Goal: Task Accomplishment & Management: Manage account settings

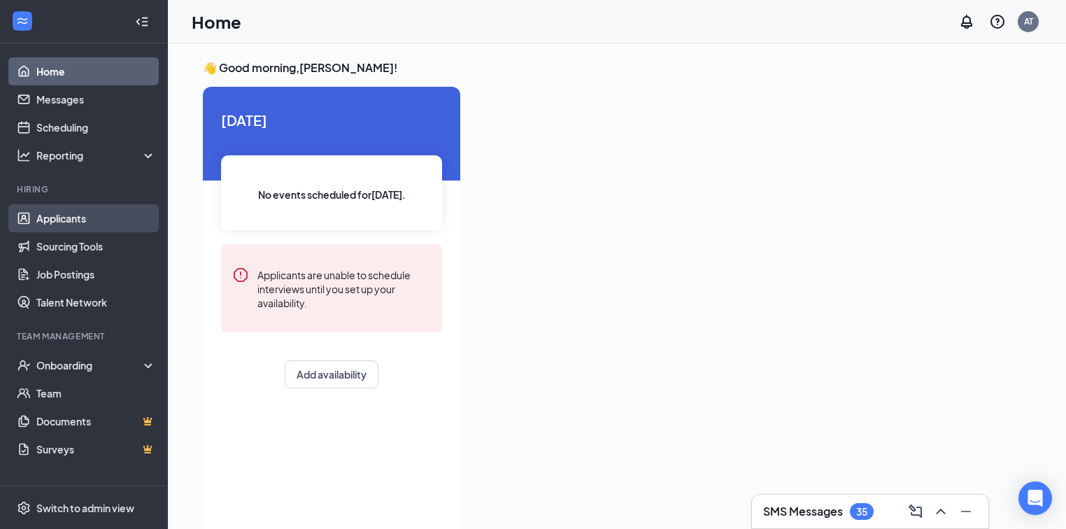
click at [92, 215] on link "Applicants" at bounding box center [96, 218] width 120 height 28
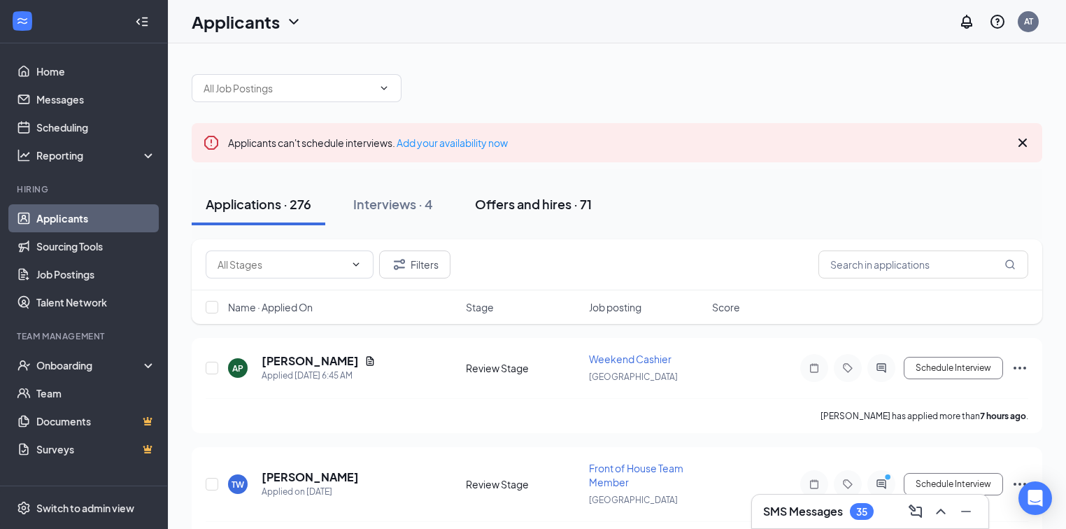
click at [502, 198] on div "Offers and hires · 71" at bounding box center [533, 203] width 117 height 17
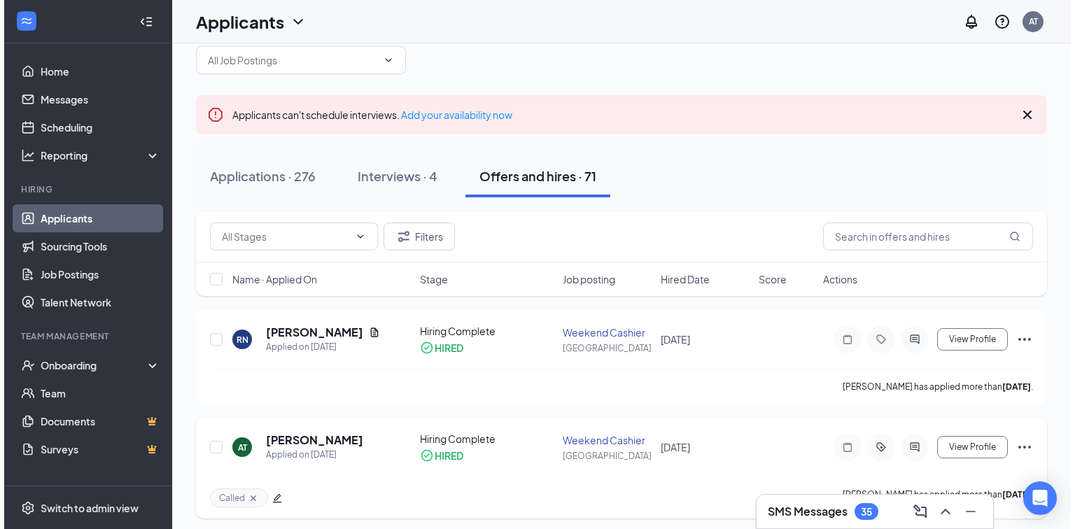
scroll to position [56, 0]
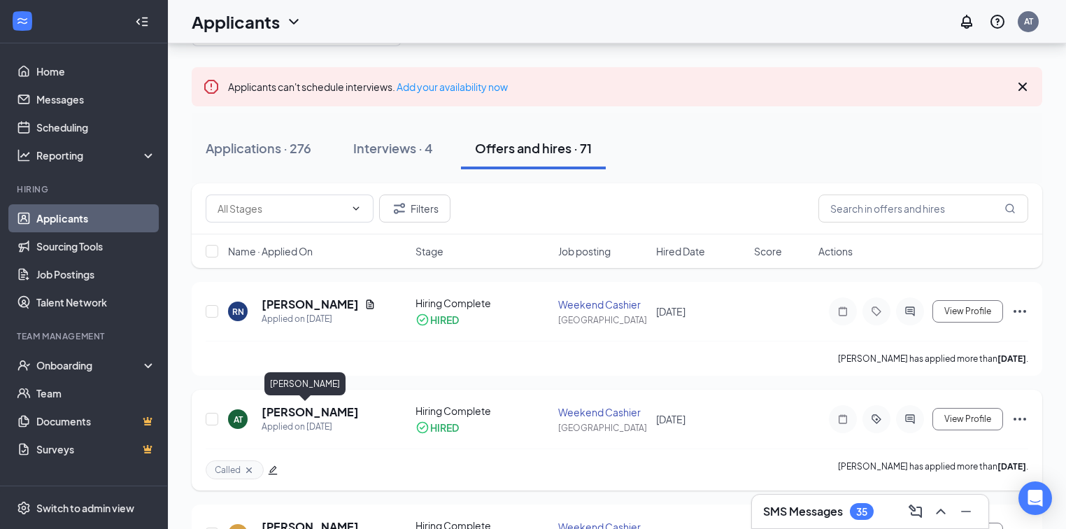
click at [294, 413] on h5 "[PERSON_NAME]" at bounding box center [310, 411] width 97 height 15
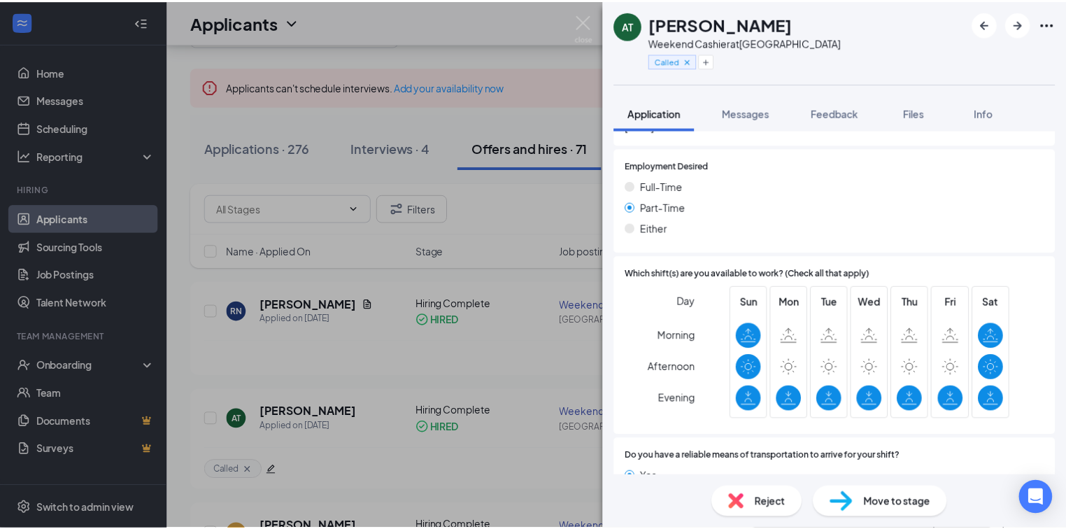
scroll to position [797, 0]
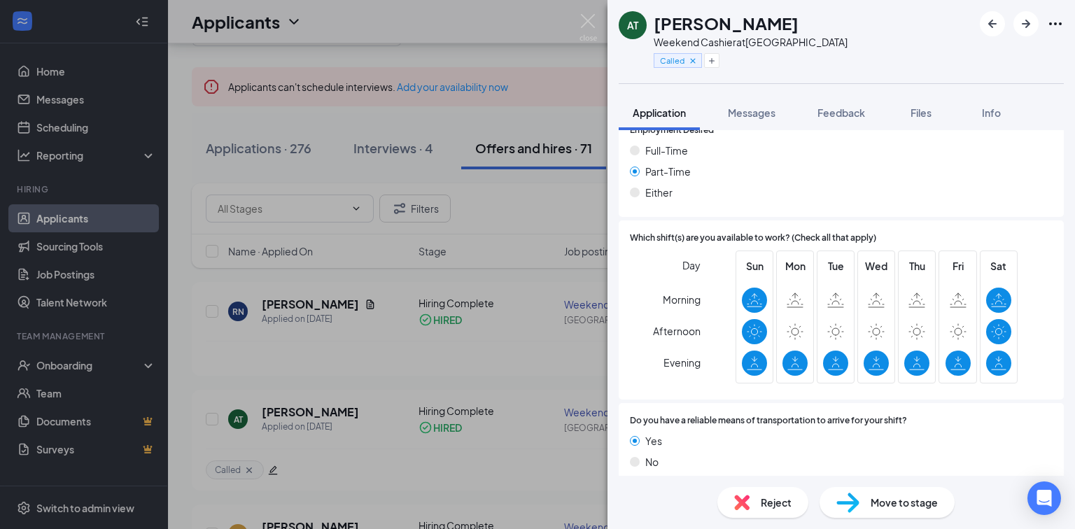
click at [510, 367] on div "AT [PERSON_NAME] Weekend Cashier at [GEOGRAPHIC_DATA] Called Application Messag…" at bounding box center [537, 264] width 1075 height 529
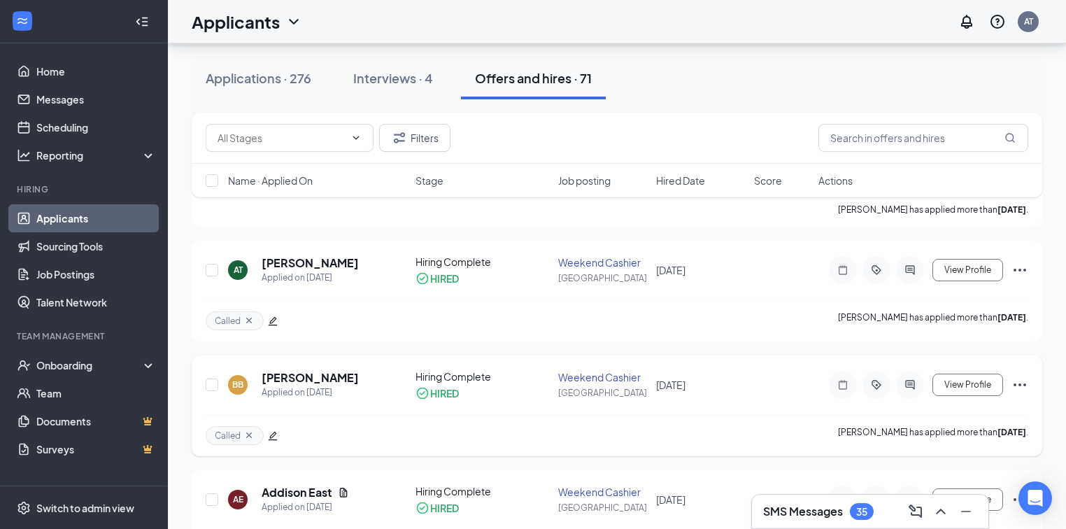
scroll to position [224, 0]
